Goal: Check status

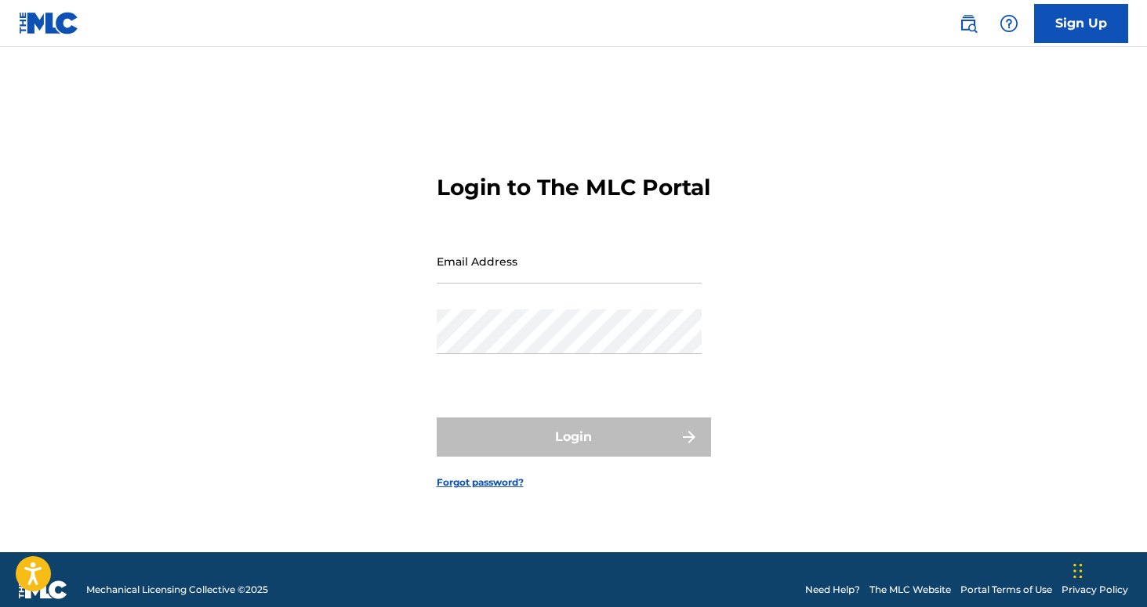
click at [459, 281] on input "Email Address" at bounding box center [569, 261] width 265 height 45
type input "[PERSON_NAME][EMAIL_ADDRESS][DOMAIN_NAME]"
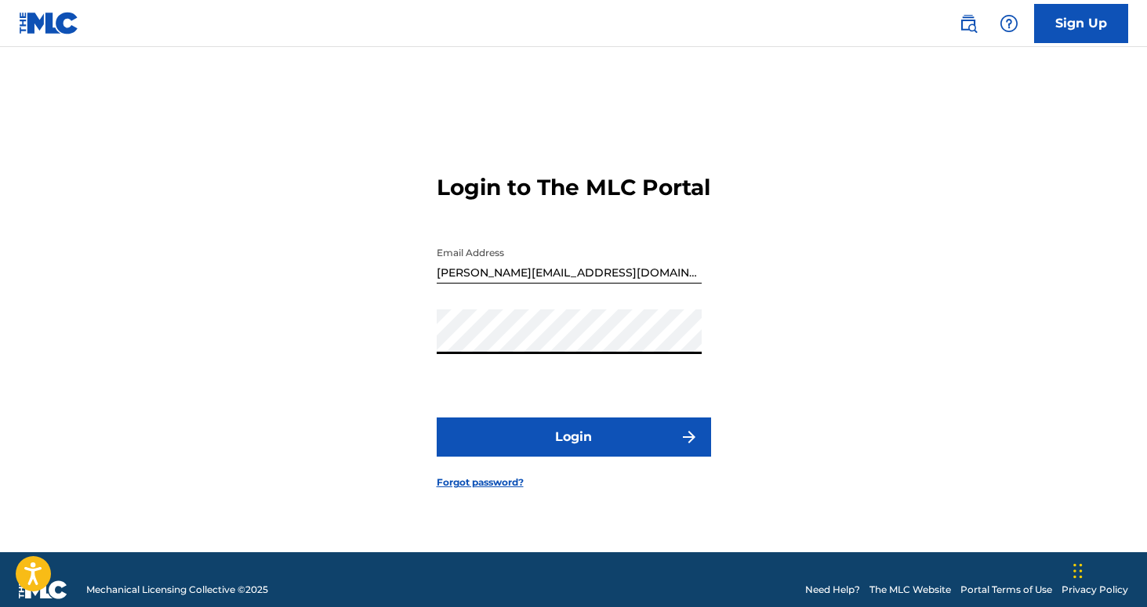
click at [437, 418] on button "Login" at bounding box center [574, 437] width 274 height 39
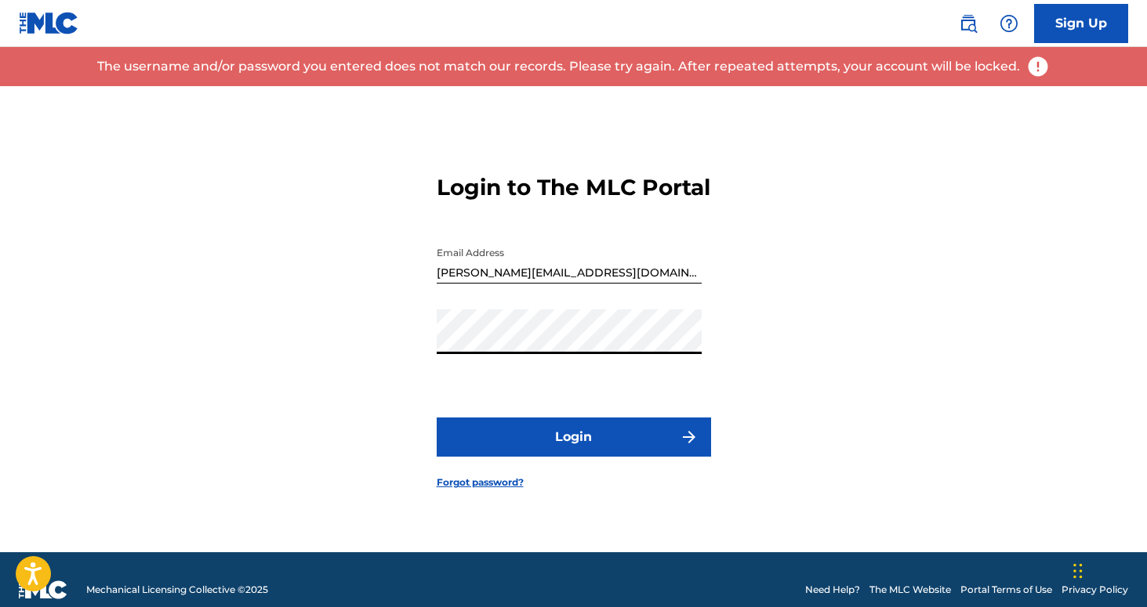
click at [792, 340] on div "Login to The MLC Portal Email Address [PERSON_NAME][EMAIL_ADDRESS][DOMAIN_NAME]…" at bounding box center [573, 319] width 1097 height 466
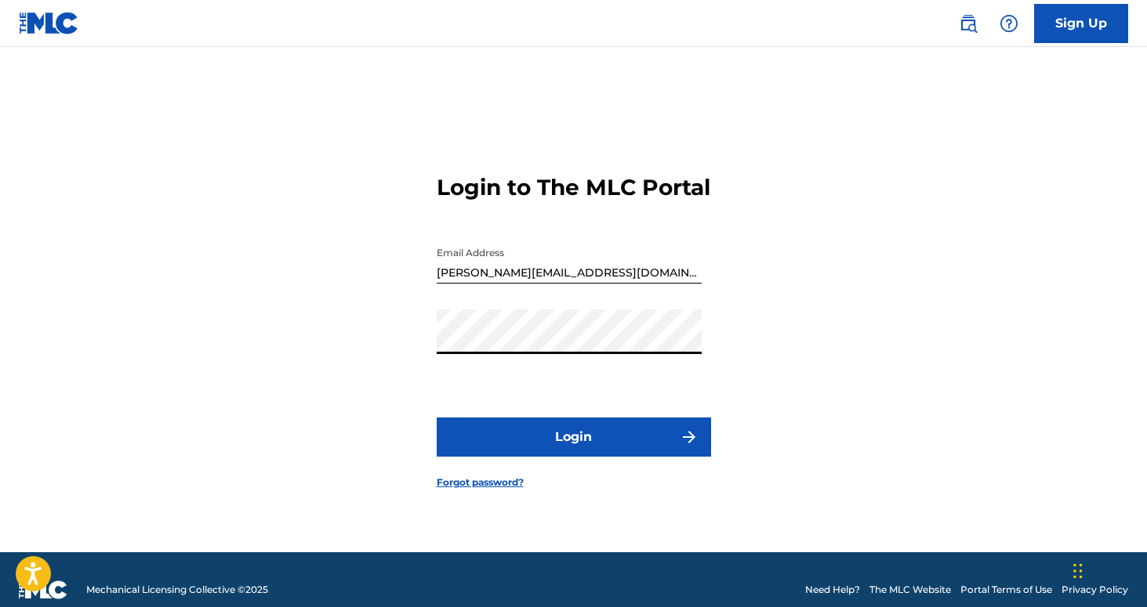
click at [566, 445] on button "Login" at bounding box center [574, 437] width 274 height 39
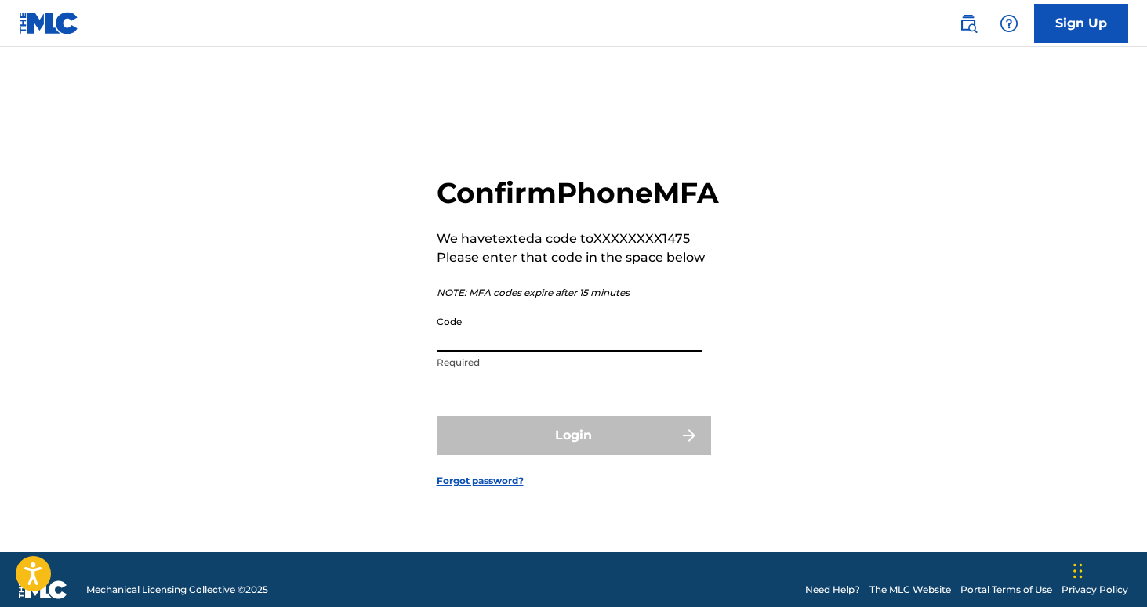
click at [509, 345] on input "Code" at bounding box center [569, 330] width 265 height 45
click at [584, 195] on h2 "Confirm Phone MFA" at bounding box center [578, 193] width 282 height 35
click at [503, 351] on input "Code" at bounding box center [569, 330] width 265 height 45
paste input "807411"
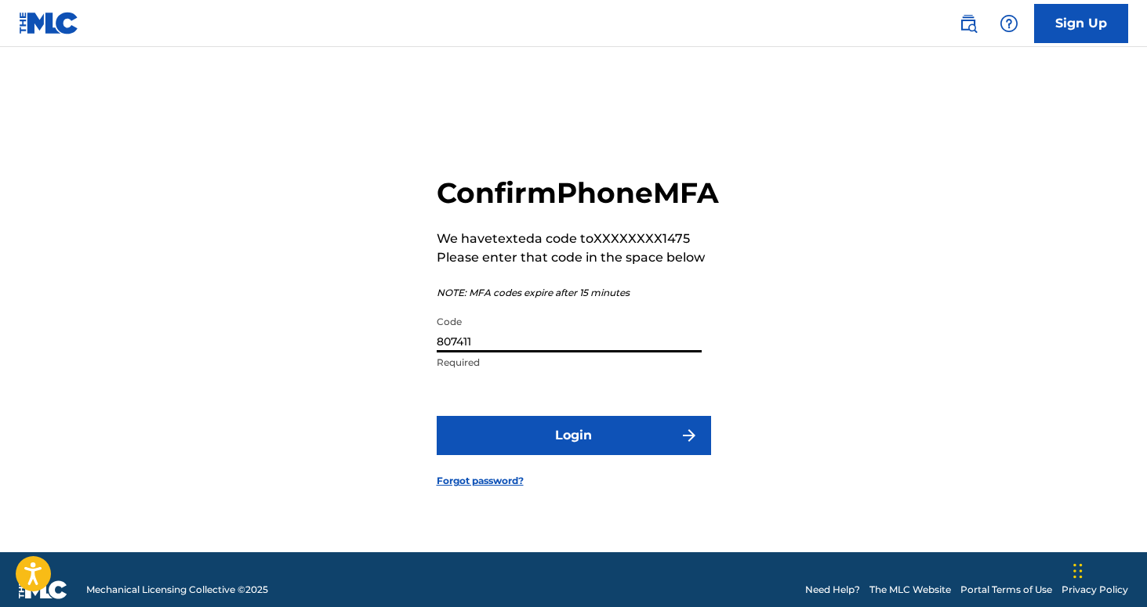
type input "807411"
click at [437, 416] on button "Login" at bounding box center [574, 435] width 274 height 39
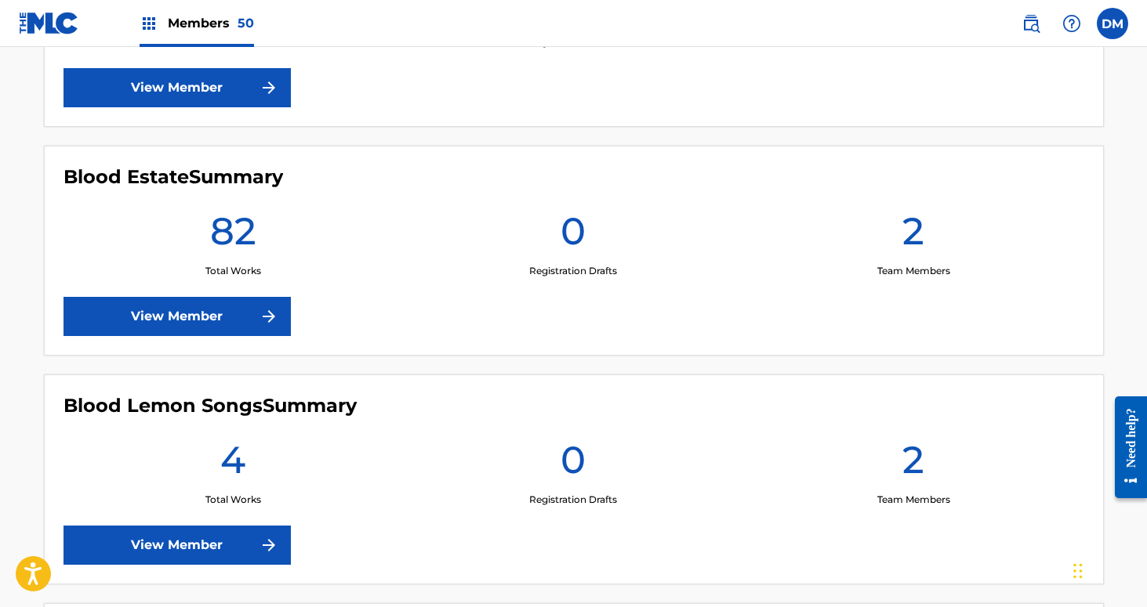
scroll to position [1979, 0]
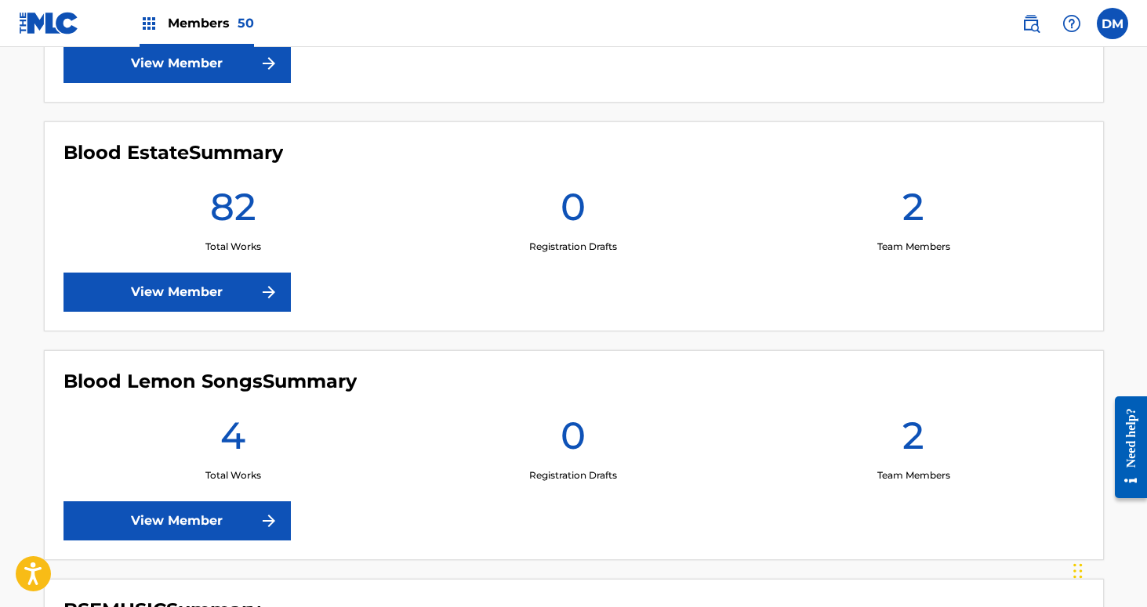
click at [253, 281] on link "View Member" at bounding box center [176, 292] width 227 height 39
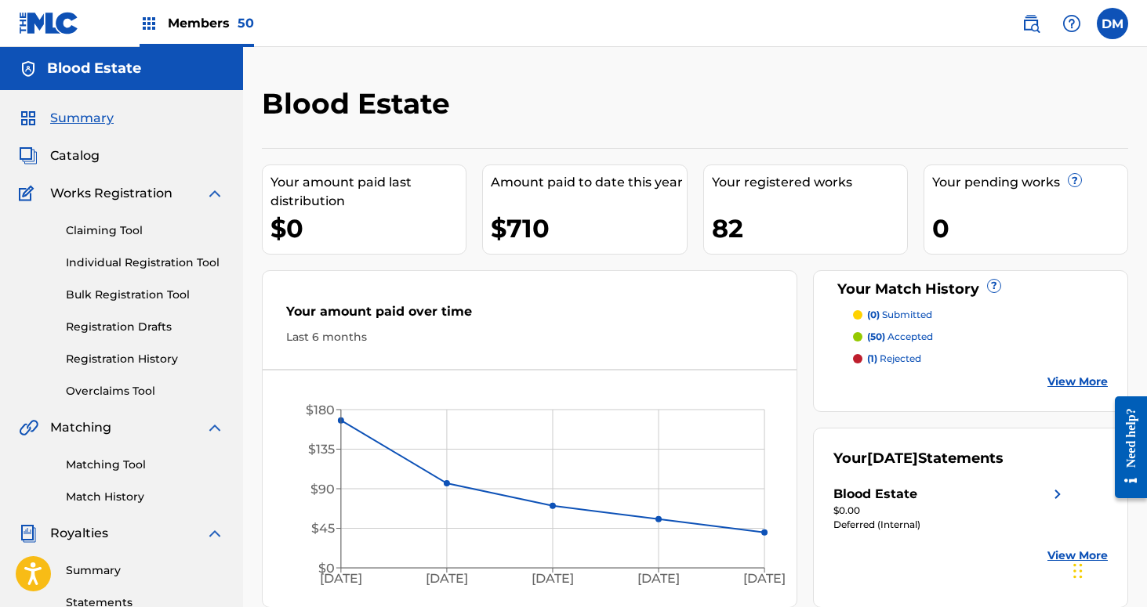
click at [920, 516] on div "$0.00" at bounding box center [949, 511] width 233 height 14
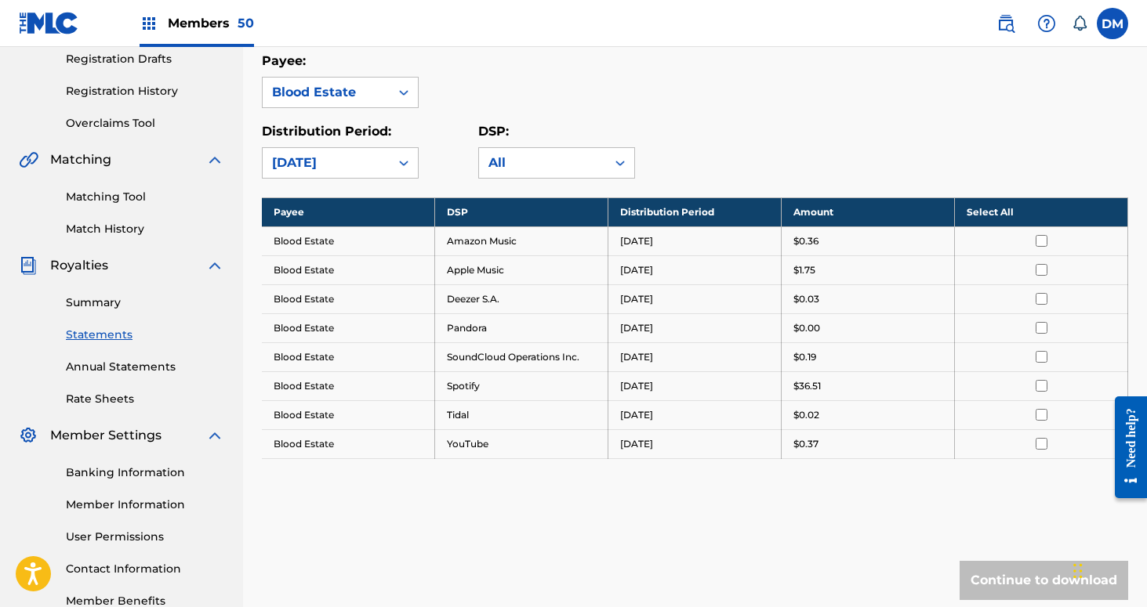
scroll to position [264, 0]
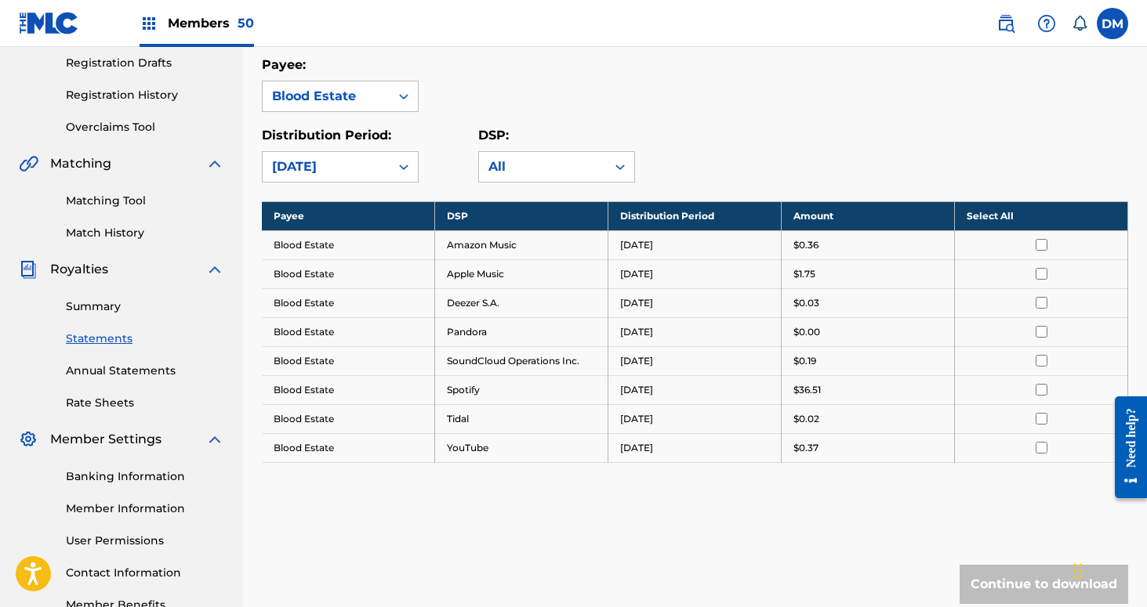
click at [187, 29] on span "Members 50" at bounding box center [211, 23] width 86 height 18
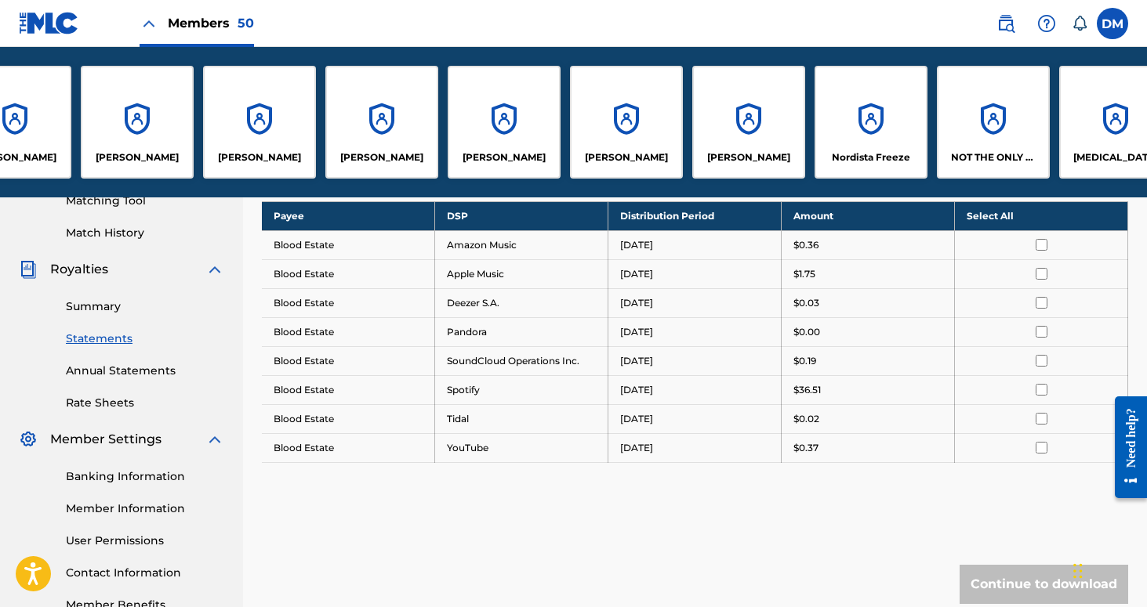
scroll to position [0, 3125]
